Goal: Check status: Check status

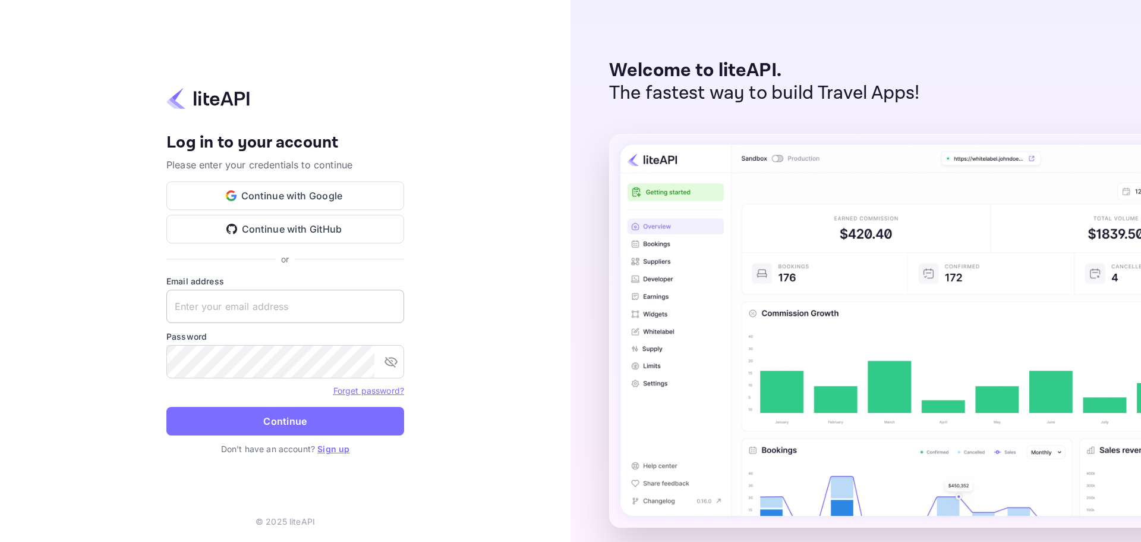
click at [265, 310] on input "text" at bounding box center [285, 305] width 238 height 33
paste input "services@withjoy.com"
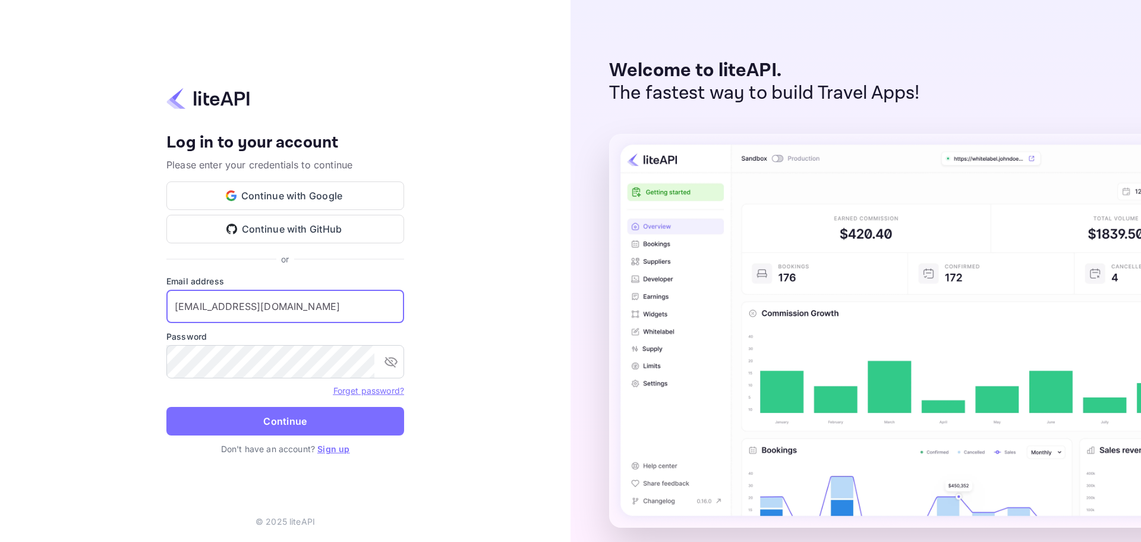
type input "services@withjoy.com"
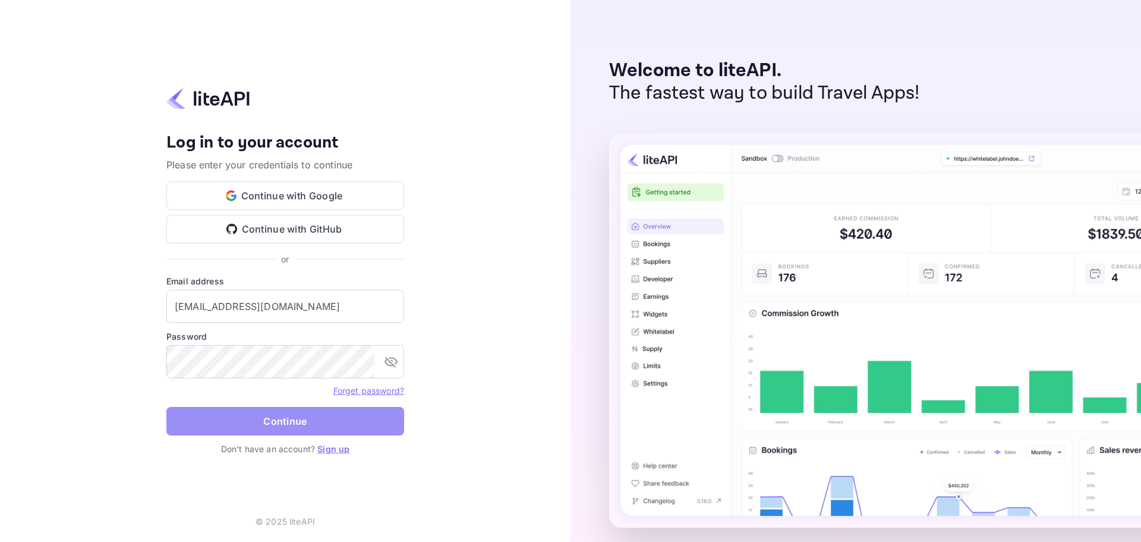
click at [297, 413] on button "Continue" at bounding box center [285, 421] width 238 height 29
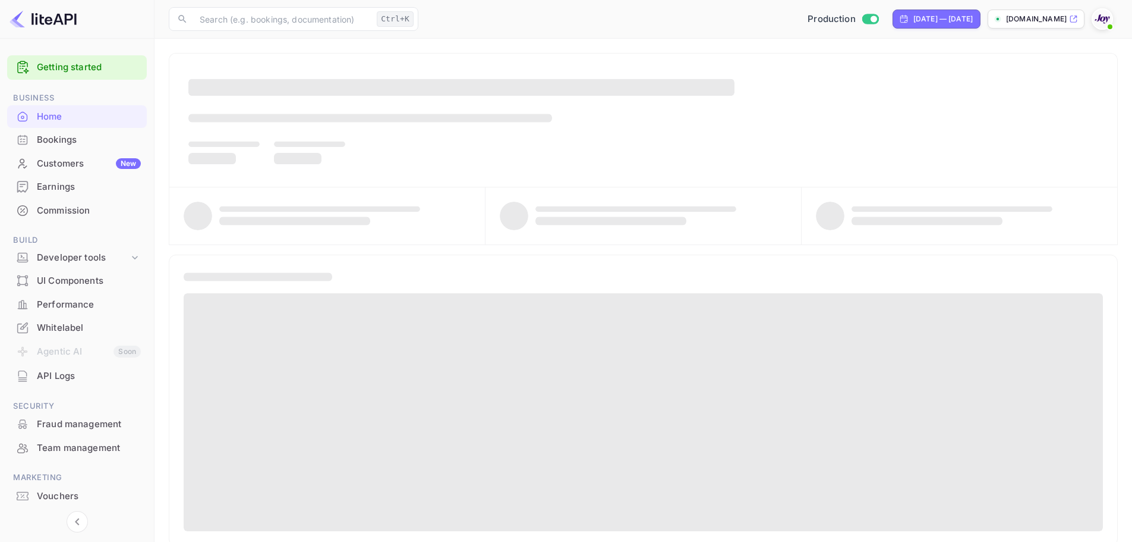
click at [62, 145] on div "Bookings" at bounding box center [89, 140] width 104 height 14
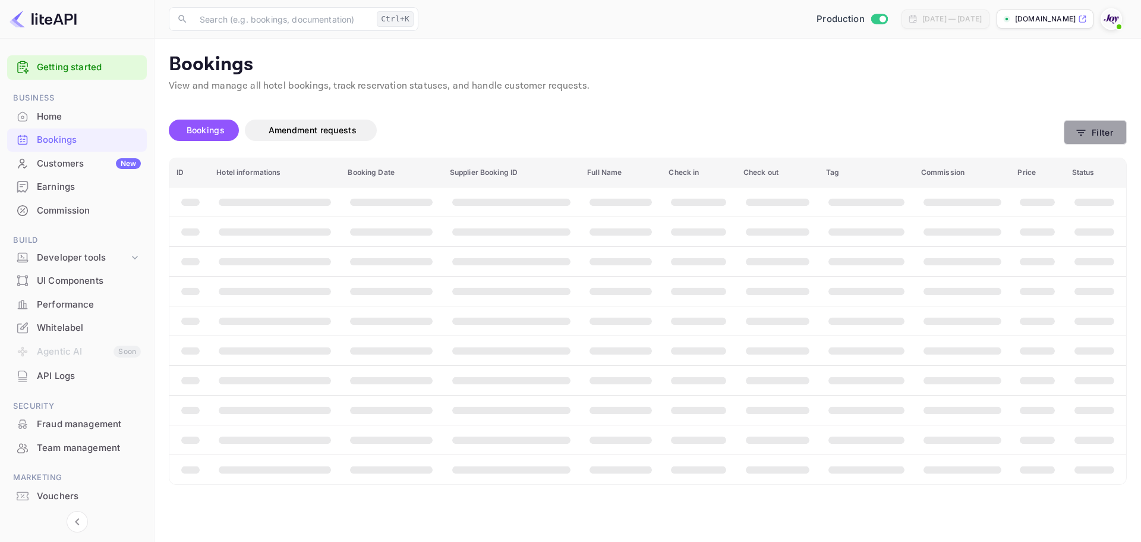
click at [1101, 138] on button "Filter" at bounding box center [1095, 132] width 63 height 24
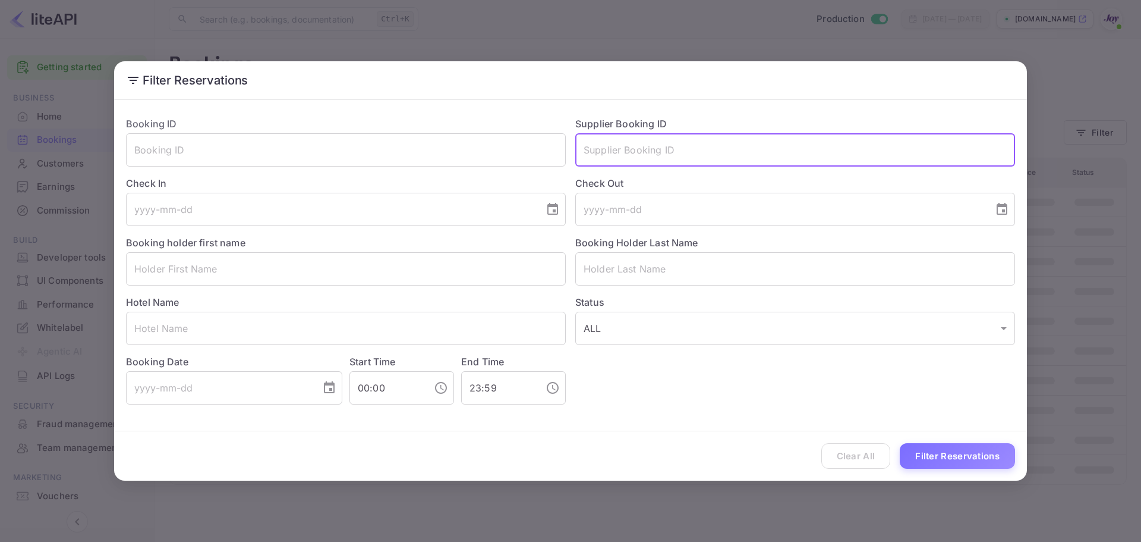
click at [678, 153] on input "text" at bounding box center [795, 149] width 440 height 33
paste input "7498720"
type input "7498720"
click at [942, 446] on button "Filter Reservations" at bounding box center [957, 456] width 115 height 26
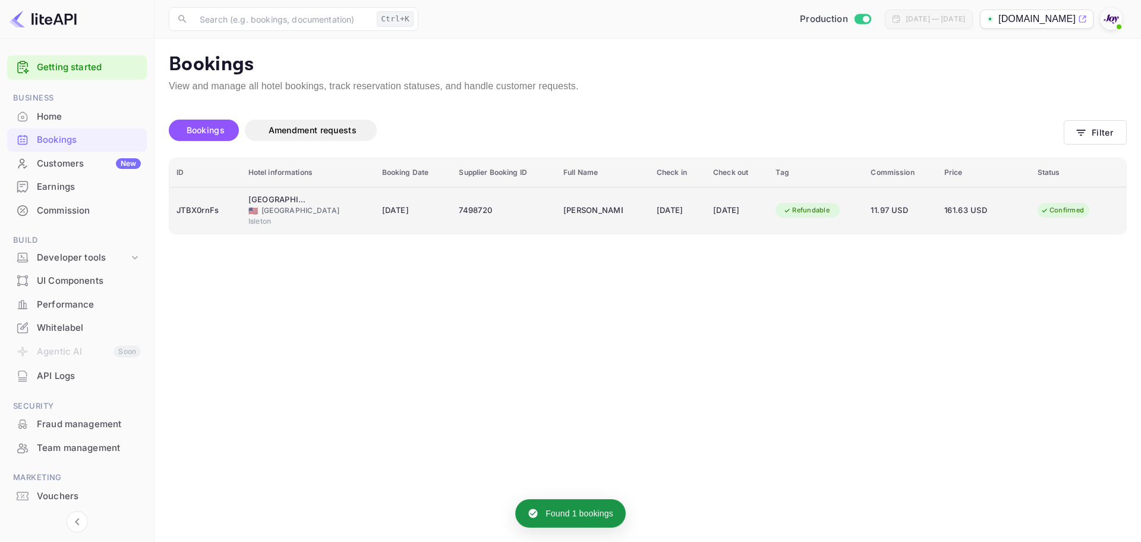
click at [367, 215] on div "🇺🇸 [GEOGRAPHIC_DATA]" at bounding box center [307, 210] width 119 height 11
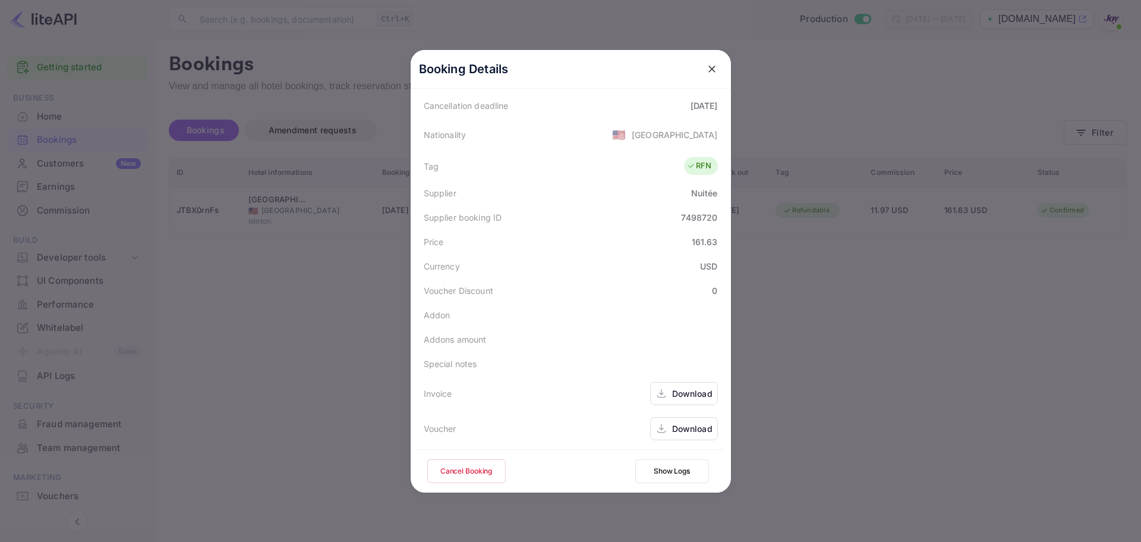
scroll to position [264, 0]
click at [688, 428] on div "Download" at bounding box center [692, 426] width 40 height 12
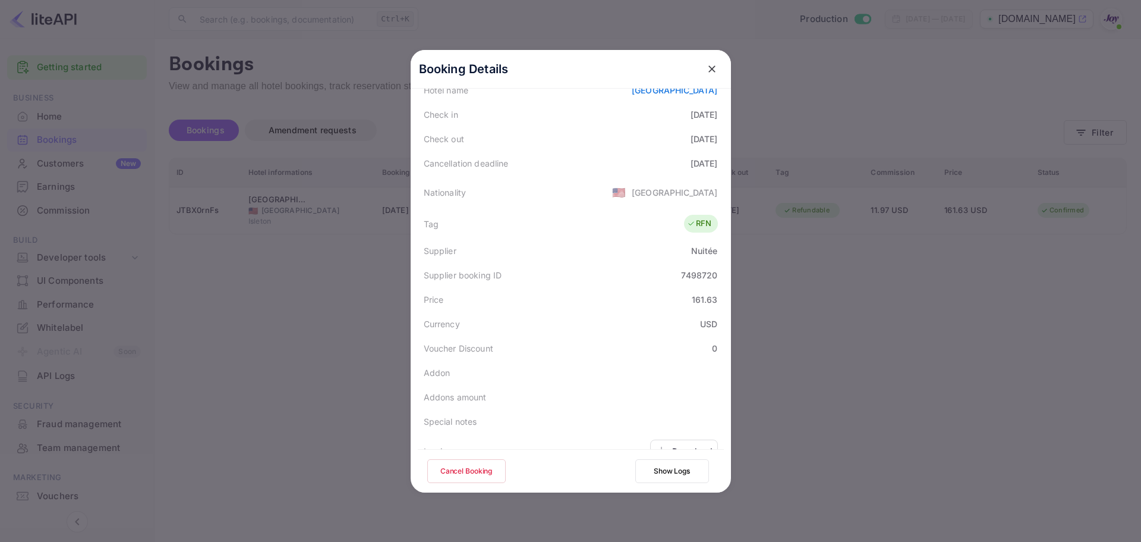
click at [816, 78] on div at bounding box center [570, 271] width 1141 height 542
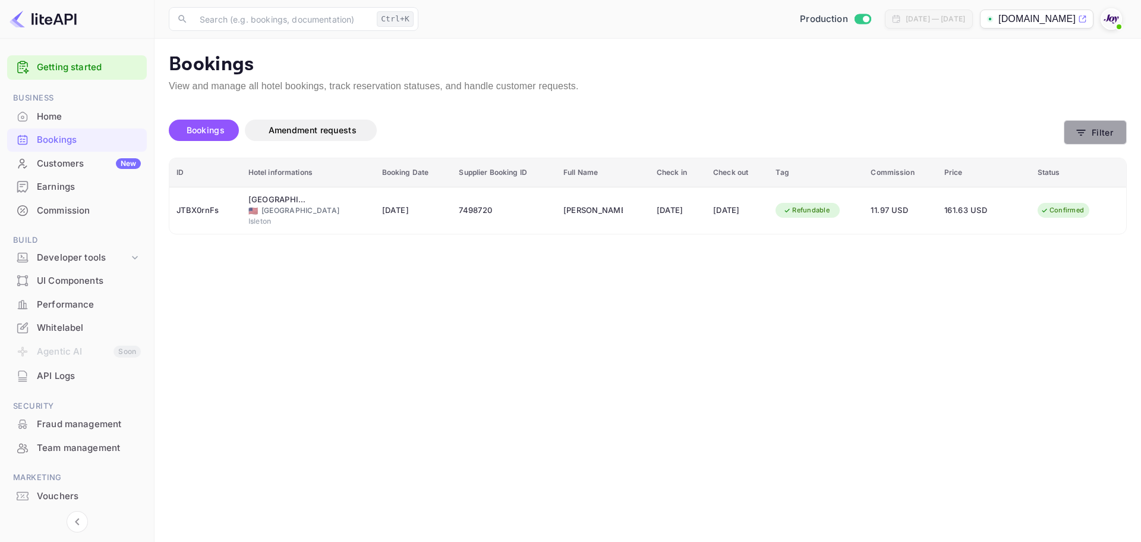
click at [1116, 134] on button "Filter" at bounding box center [1095, 132] width 63 height 24
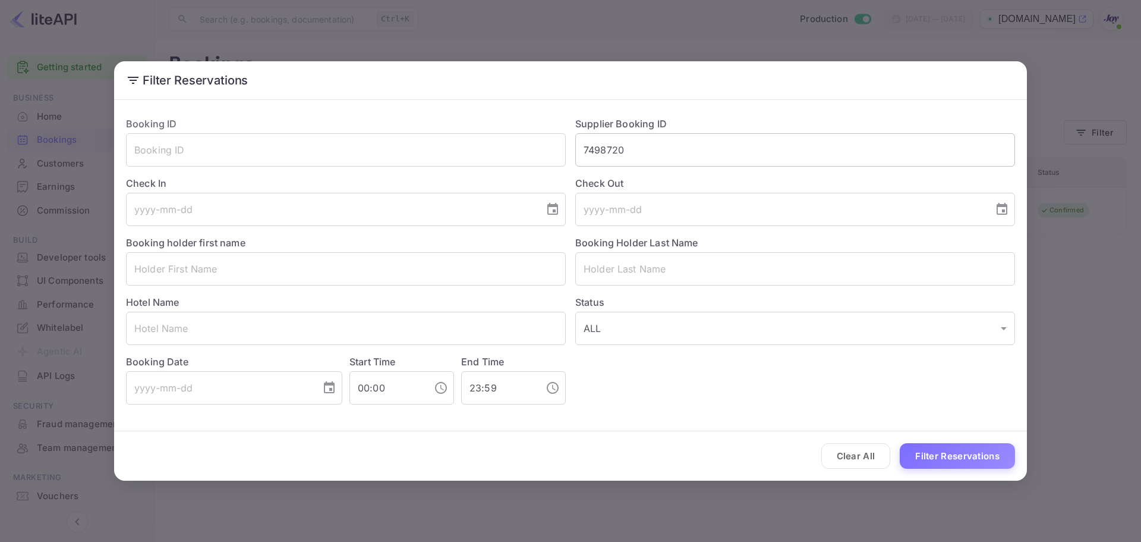
click at [657, 153] on input "7498720" at bounding box center [795, 149] width 440 height 33
click at [955, 451] on button "Filter Reservations" at bounding box center [957, 456] width 115 height 26
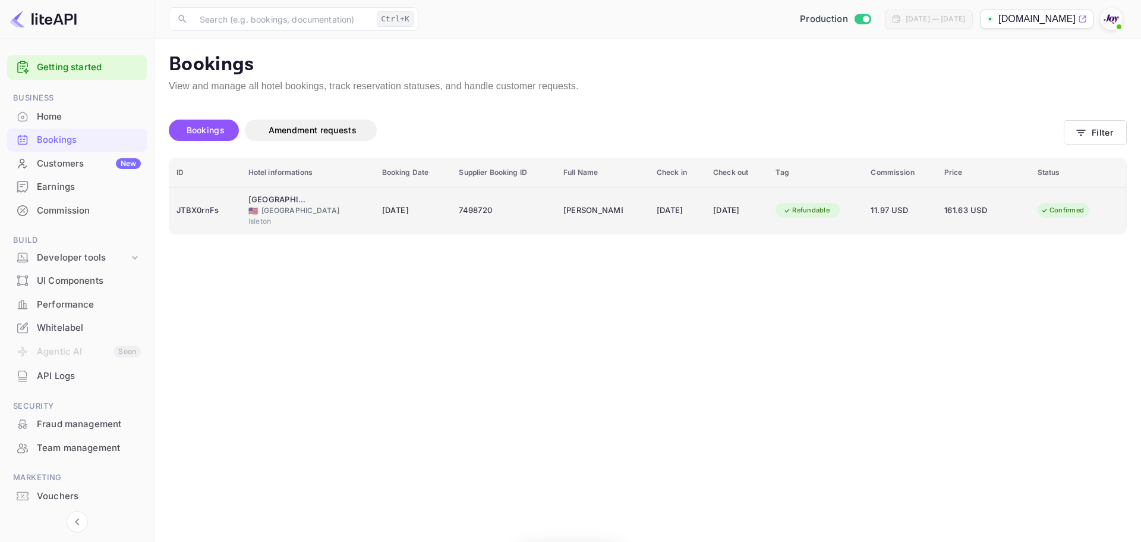
click at [735, 210] on div "[DATE]" at bounding box center [737, 210] width 48 height 19
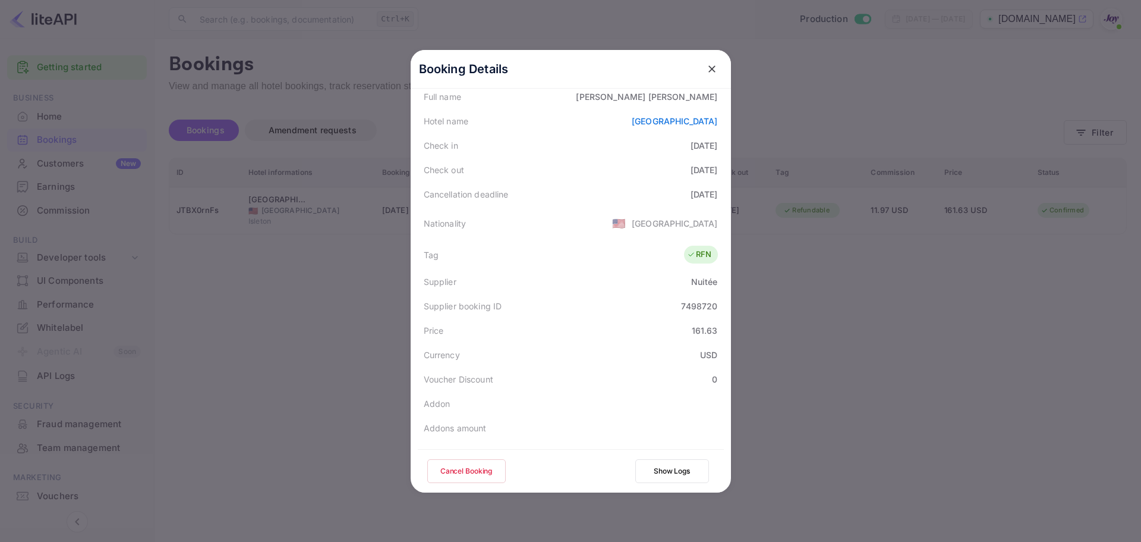
scroll to position [238, 0]
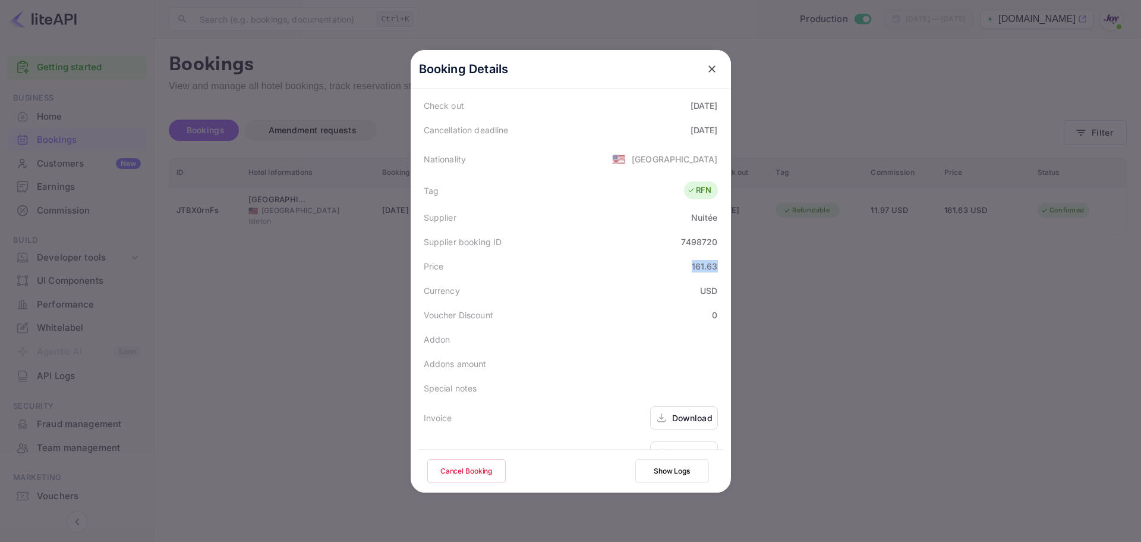
drag, startPoint x: 687, startPoint y: 267, endPoint x: 717, endPoint y: 268, distance: 30.3
click at [717, 268] on div "Price 161.63" at bounding box center [571, 266] width 306 height 24
copy div "161.63"
click at [1019, 432] on div at bounding box center [570, 271] width 1141 height 542
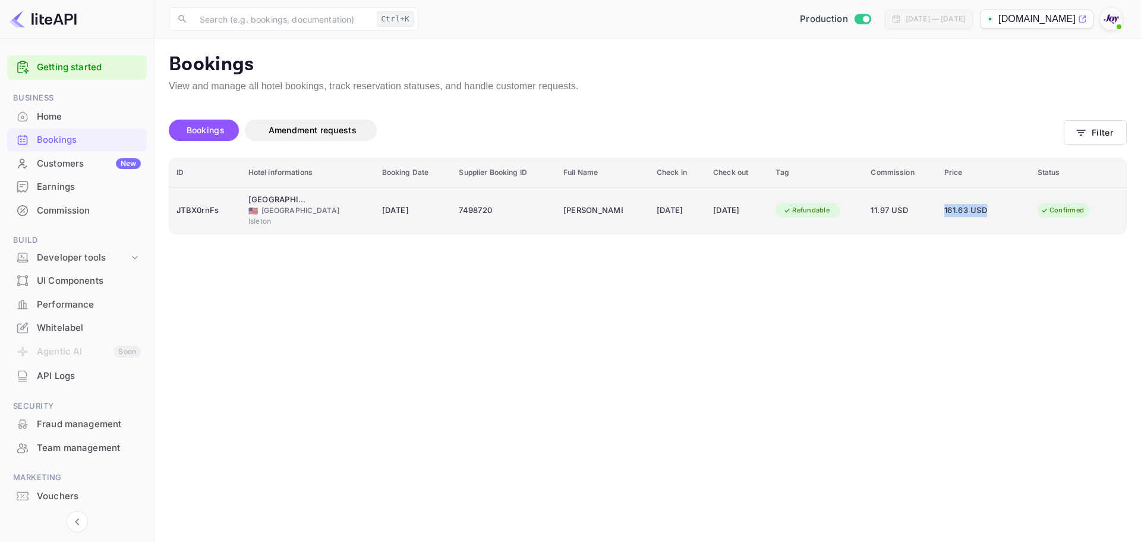
drag, startPoint x: 996, startPoint y: 208, endPoint x: 947, endPoint y: 214, distance: 49.1
click at [947, 214] on td "161.63 USD" at bounding box center [983, 210] width 93 height 47
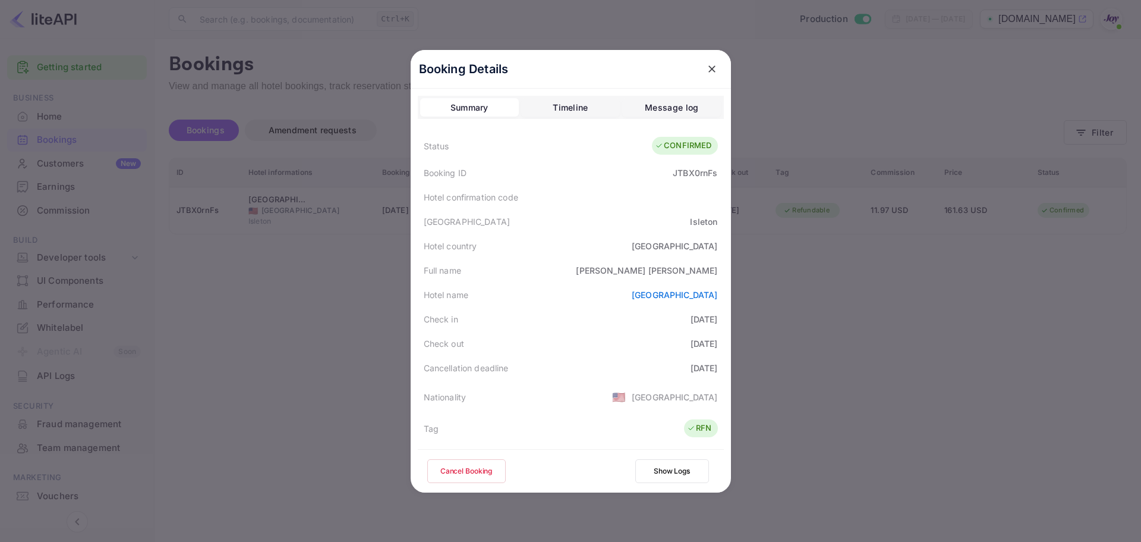
click at [177, 506] on div at bounding box center [570, 271] width 1141 height 542
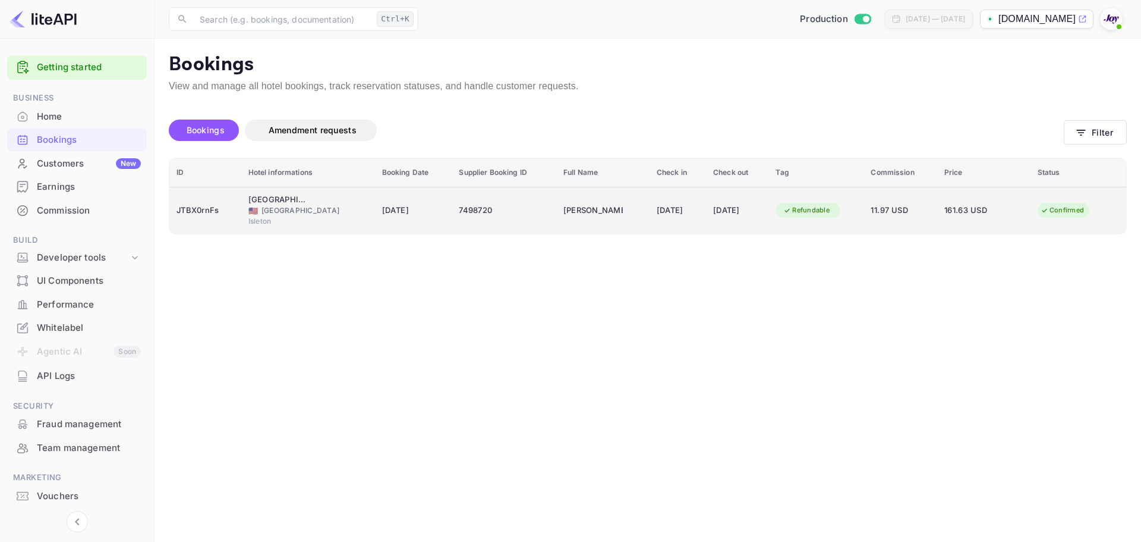
click at [525, 208] on div "7498720" at bounding box center [504, 210] width 90 height 19
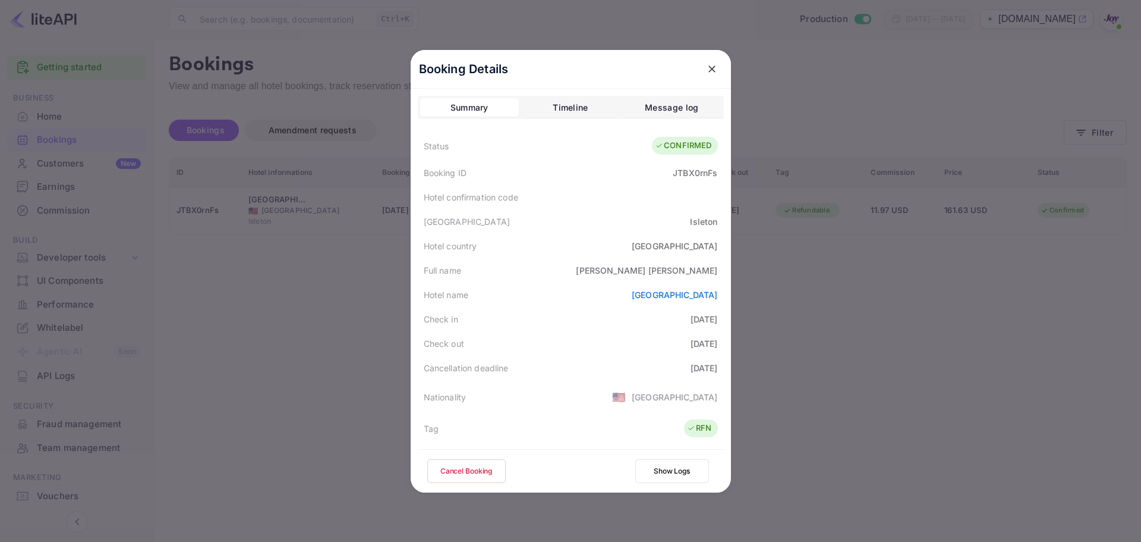
scroll to position [264, 0]
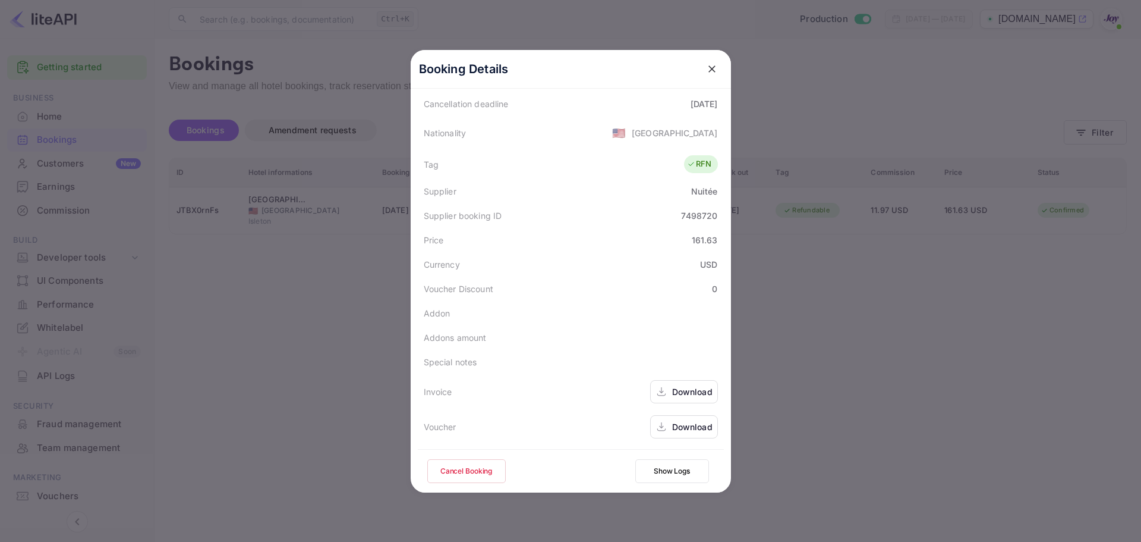
click at [1000, 317] on div at bounding box center [570, 271] width 1141 height 542
